Goal: Communication & Community: Ask a question

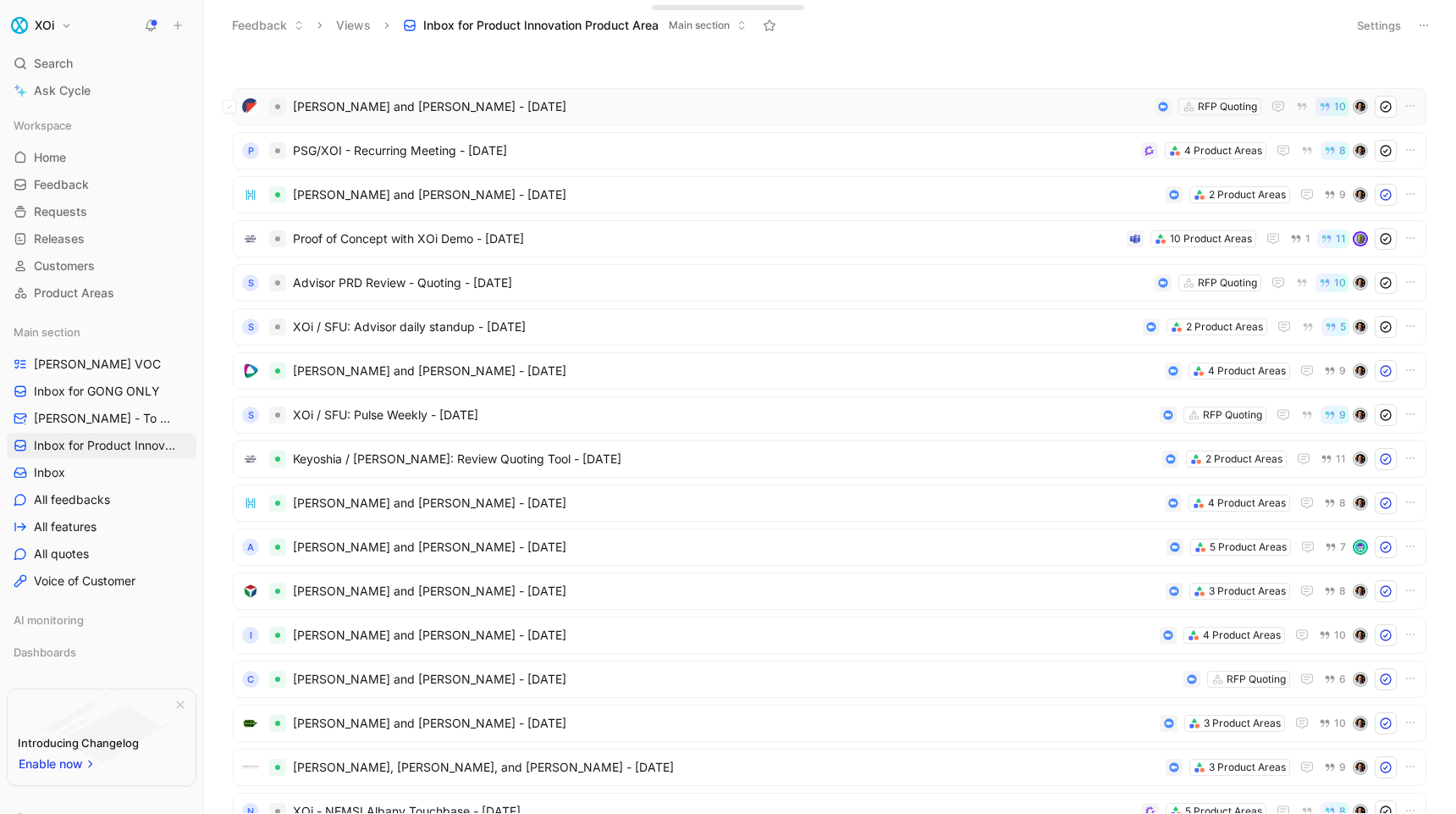
click at [491, 104] on span "[PERSON_NAME] and [PERSON_NAME] - [DATE]" at bounding box center [720, 106] width 855 height 20
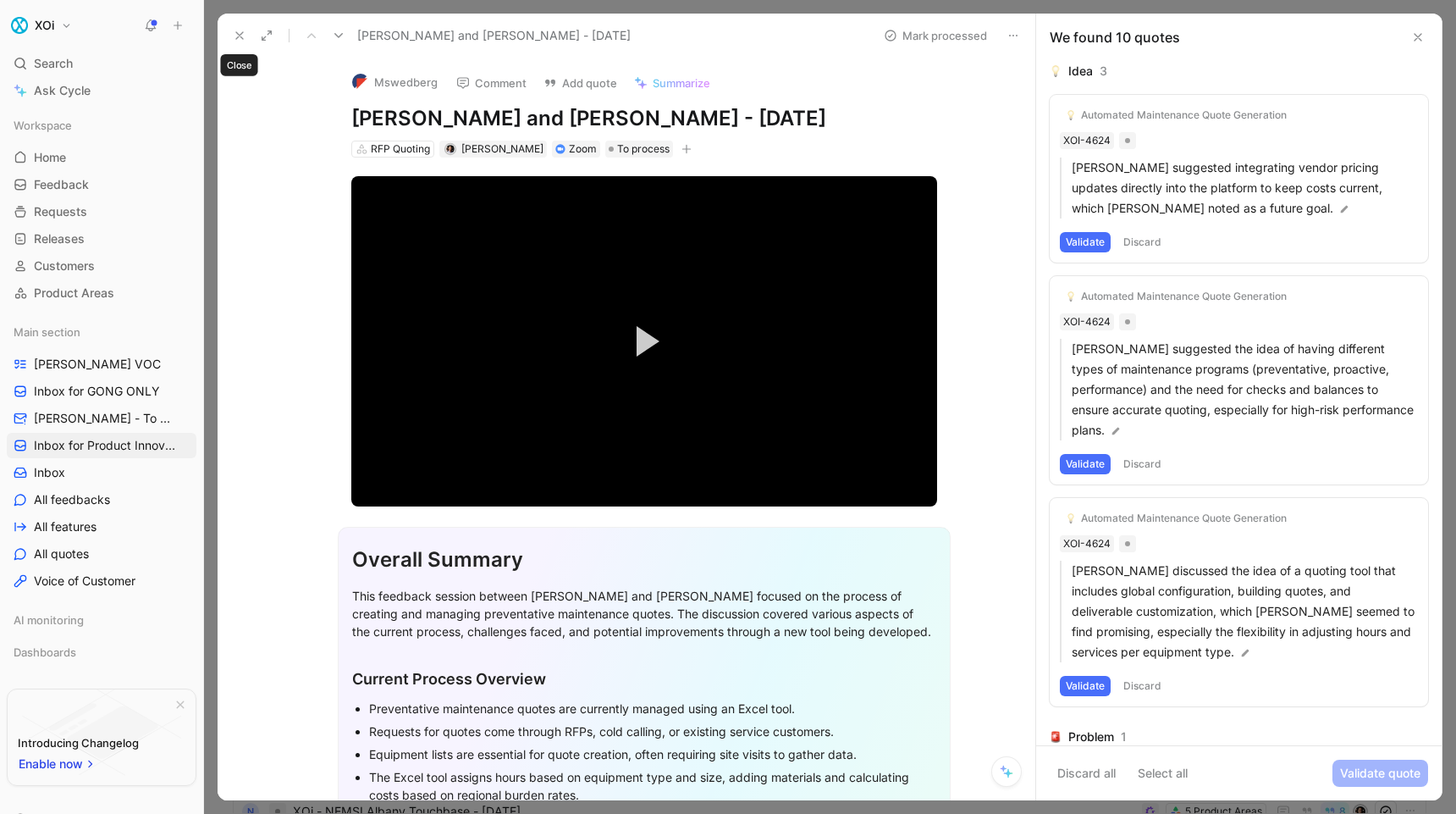
click at [241, 33] on use at bounding box center [239, 35] width 7 height 7
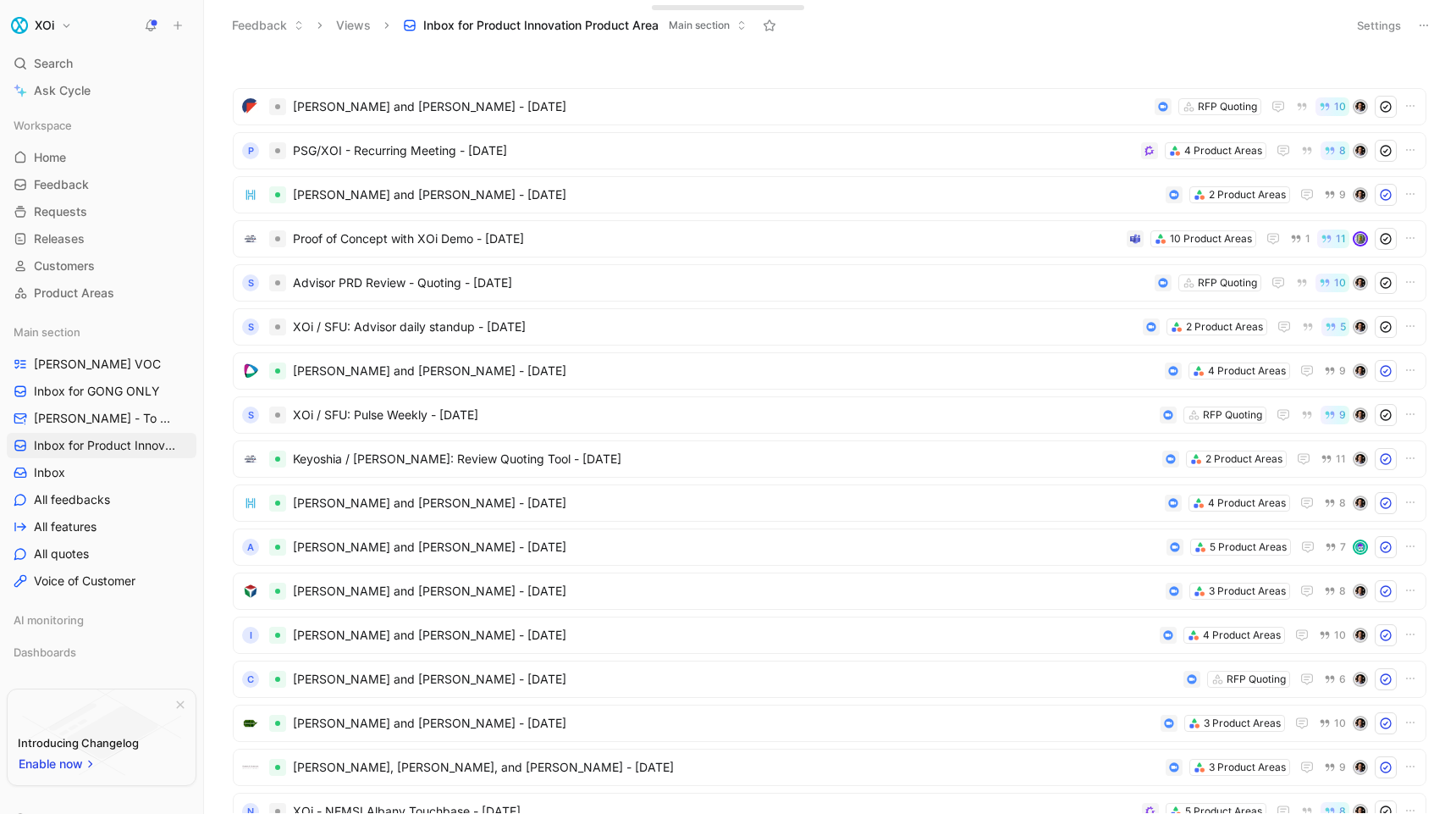
click at [587, 23] on span "Inbox for Product Innovation Product Area" at bounding box center [541, 26] width 236 height 17
click at [774, 32] on button at bounding box center [770, 25] width 24 height 24
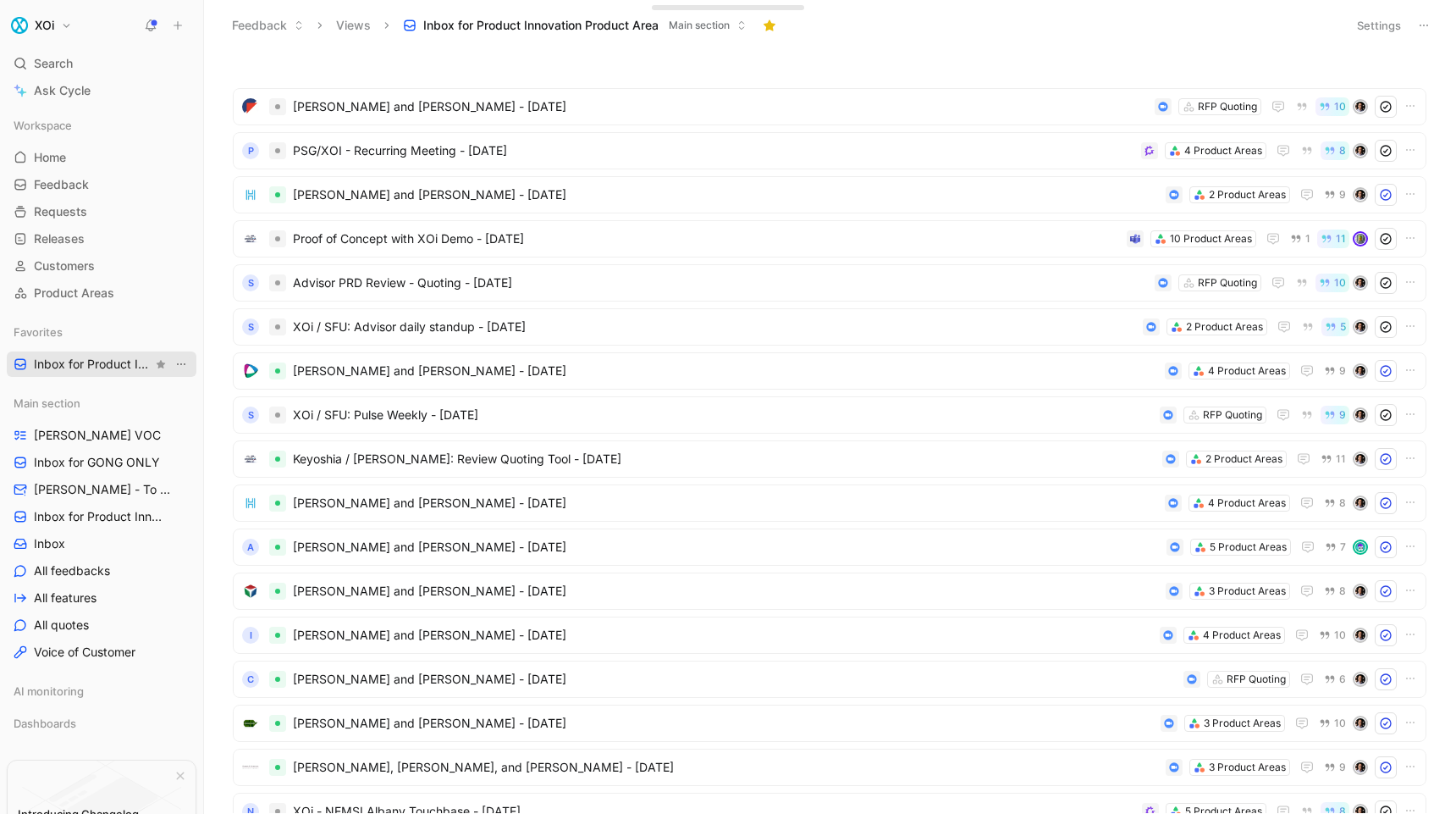
click at [181, 366] on icon "View actions" at bounding box center [182, 364] width 14 height 14
click at [178, 774] on icon "button" at bounding box center [181, 775] width 11 height 11
click at [57, 93] on span "Ask Cycle" at bounding box center [62, 90] width 57 height 20
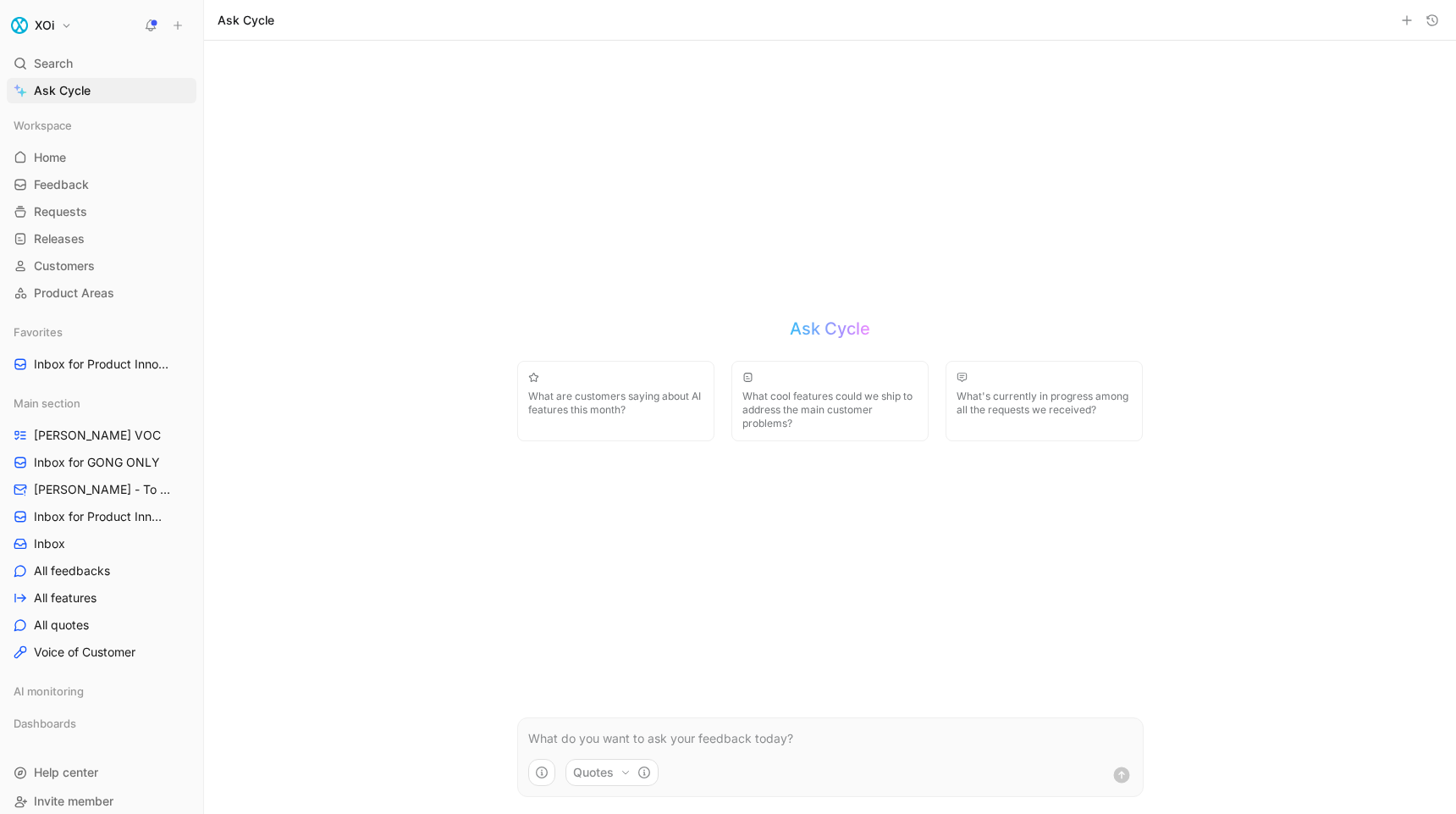
click at [670, 740] on p at bounding box center [830, 738] width 604 height 20
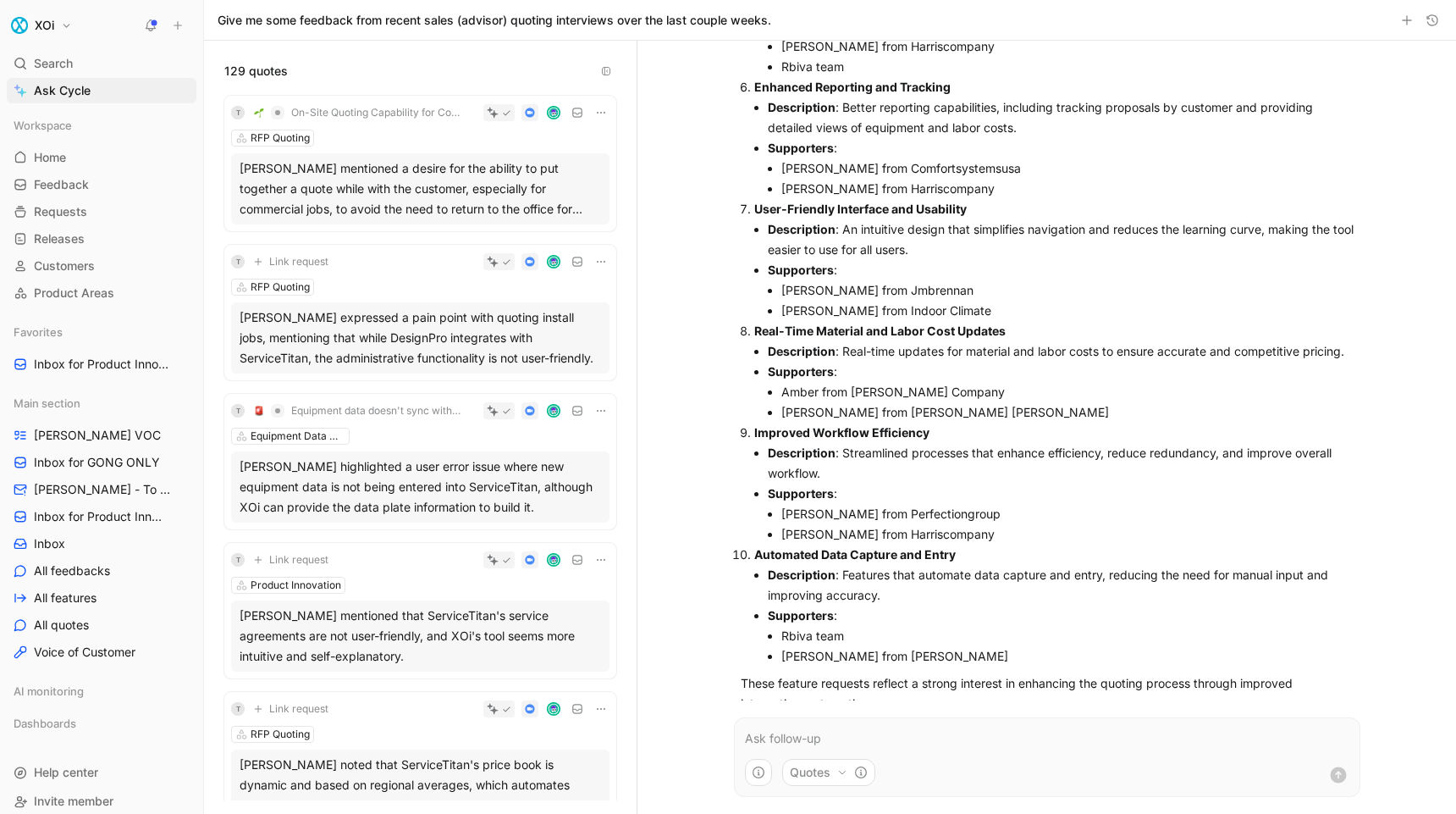
scroll to position [3855, 0]
